Goal: Subscribe to service/newsletter: Subscribe to service/newsletter

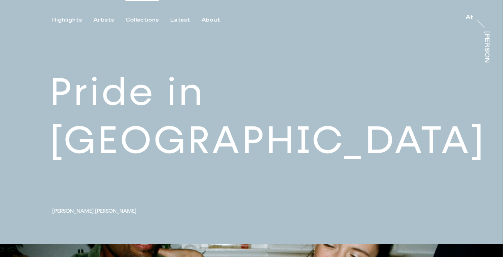
click at [149, 18] on div "Collections" at bounding box center [141, 20] width 33 height 7
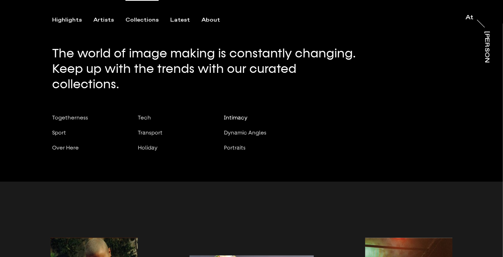
click at [232, 115] on span "Intimacy" at bounding box center [236, 118] width 24 height 6
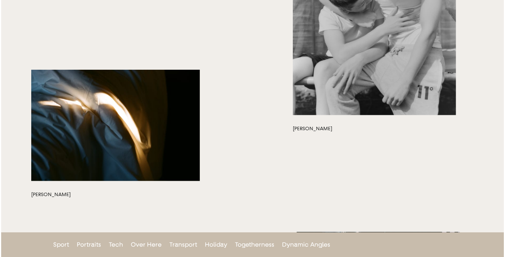
scroll to position [3227, 0]
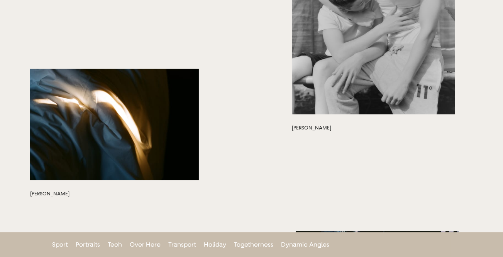
click at [114, 130] on button "button" at bounding box center [114, 124] width 169 height 111
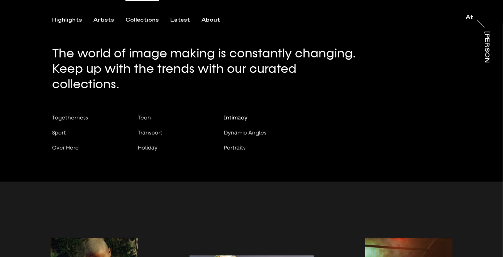
click at [236, 115] on span "Intimacy" at bounding box center [236, 118] width 24 height 6
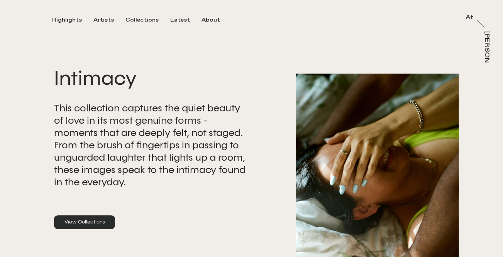
click at [90, 222] on link "View Collections" at bounding box center [84, 223] width 61 height 14
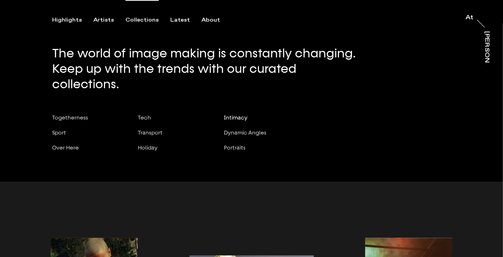
click at [252, 115] on div "Intimacy" at bounding box center [245, 118] width 42 height 7
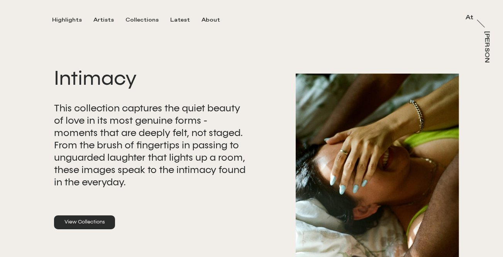
click at [215, 185] on p "This collection captures the quiet beauty of love in its most genuine forms - m…" at bounding box center [153, 145] width 198 height 86
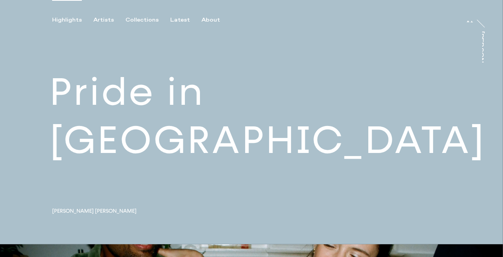
click at [134, 16] on div "Highlights Artists Collections Latest About At At [PERSON_NAME]" at bounding box center [252, 12] width 505 height 24
click at [132, 23] on div "Collections" at bounding box center [141, 20] width 33 height 7
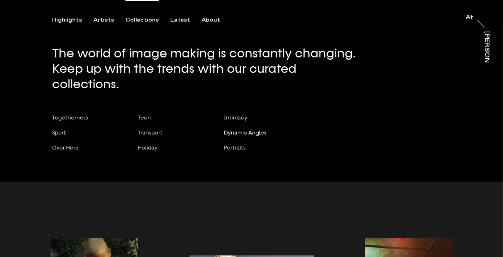
click at [260, 130] on span "Dynamic Angles" at bounding box center [245, 133] width 42 height 6
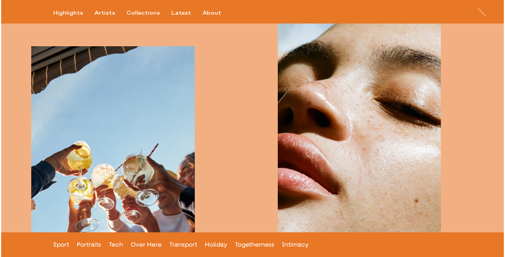
scroll to position [2828, 0]
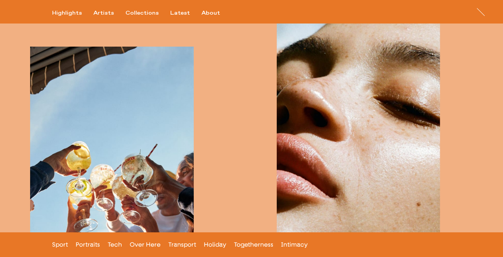
click at [333, 123] on button "button" at bounding box center [358, 136] width 163 height 246
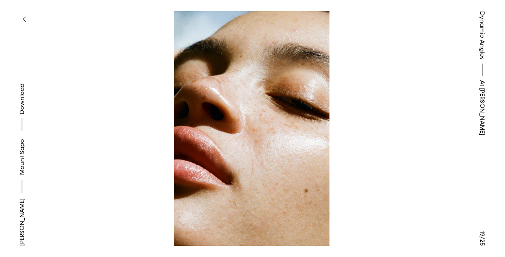
click at [21, 17] on button "button" at bounding box center [23, 19] width 17 height 17
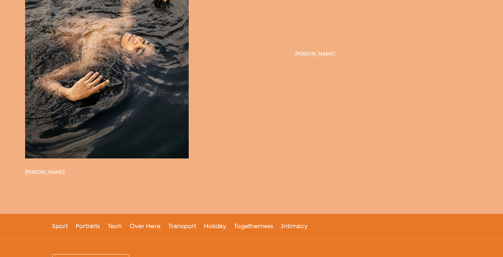
scroll to position [3871, 0]
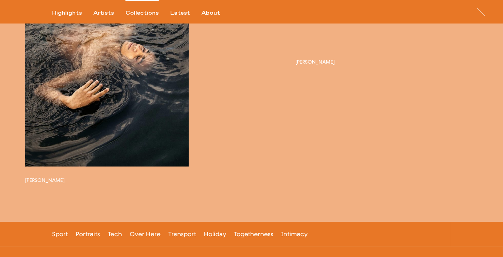
click at [132, 11] on div "Collections" at bounding box center [141, 13] width 33 height 7
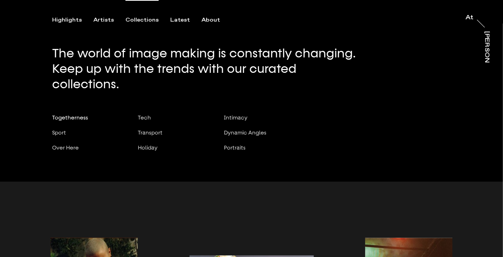
click at [67, 115] on span "Togetherness" at bounding box center [70, 118] width 36 height 6
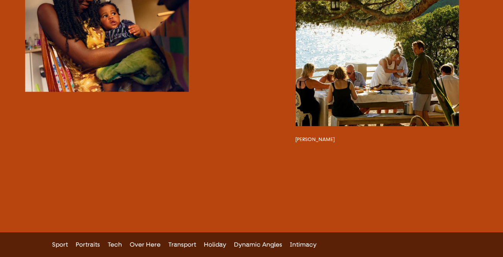
scroll to position [3939, 0]
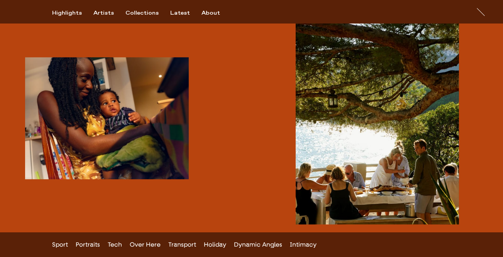
click at [387, 108] on button "button" at bounding box center [376, 122] width 163 height 204
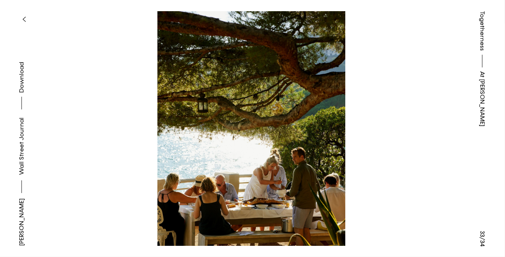
click at [27, 14] on button "button" at bounding box center [23, 19] width 17 height 17
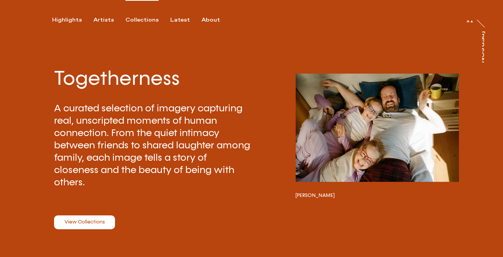
click at [133, 19] on div "Collections" at bounding box center [141, 20] width 33 height 7
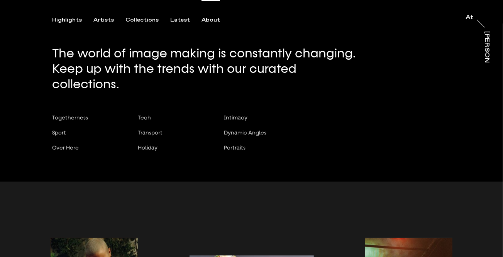
click at [204, 21] on div "About" at bounding box center [210, 20] width 19 height 7
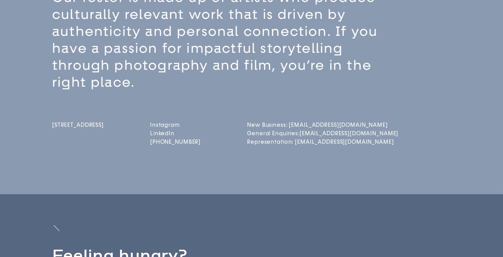
scroll to position [142, 0]
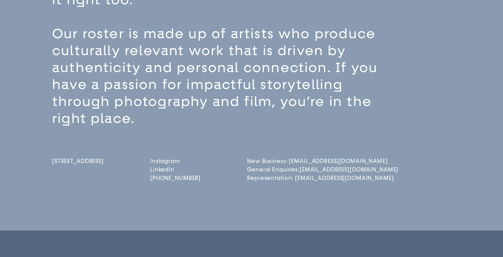
drag, startPoint x: 73, startPoint y: 177, endPoint x: 151, endPoint y: 10, distance: 183.6
click at [182, 159] on link "attrayler.co" at bounding box center [175, 161] width 51 height 7
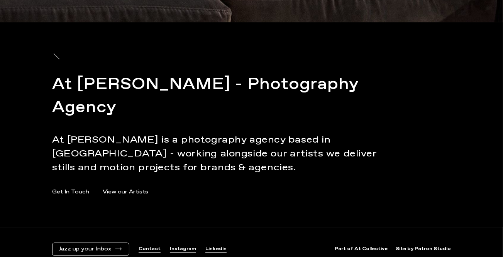
scroll to position [3644, 0]
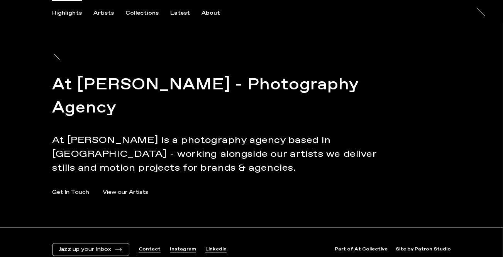
click at [148, 247] on link "Contact" at bounding box center [149, 250] width 22 height 7
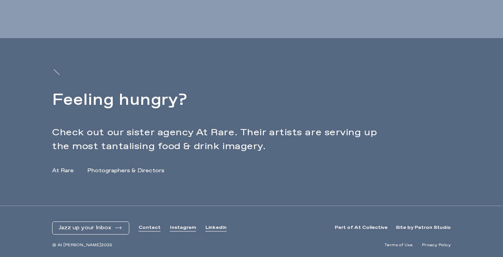
scroll to position [335, 0]
click at [106, 228] on span "Jazz up your Inbox" at bounding box center [85, 228] width 52 height 7
drag, startPoint x: 226, startPoint y: 155, endPoint x: 226, endPoint y: 134, distance: 20.8
click at [226, 155] on div "Feeling hungry? Check out our sister agency At Rare. Their artists are serving …" at bounding box center [251, 122] width 398 height 168
click at [116, 179] on div "Feeling hungry? Check out our sister agency At Rare. Their artists are serving …" at bounding box center [251, 122] width 398 height 168
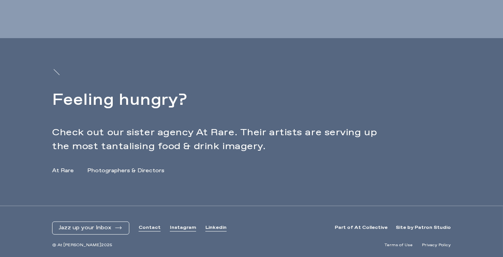
scroll to position [335, 0]
click at [94, 221] on div "Jazz up your Inbox Contact Instagram Linkedin Part of At Collective Site by Pat…" at bounding box center [251, 224] width 398 height 36
click at [91, 226] on span "Jazz up your Inbox" at bounding box center [85, 228] width 52 height 7
click at [91, 227] on button "button" at bounding box center [251, 231] width 503 height 51
click at [91, 227] on span "Jazz up your Inbox" at bounding box center [85, 228] width 52 height 7
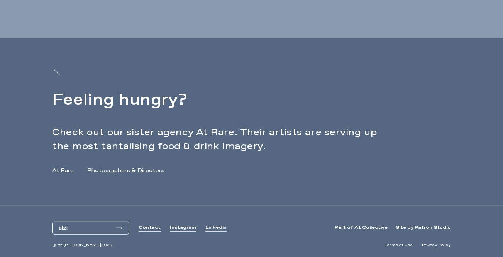
type input "alzi.minikeewa2011@gmail.com"
click at [116, 226] on button "submit" at bounding box center [119, 227] width 7 height 3
click at [91, 226] on button "button" at bounding box center [251, 231] width 503 height 51
